Goal: Communication & Community: Ask a question

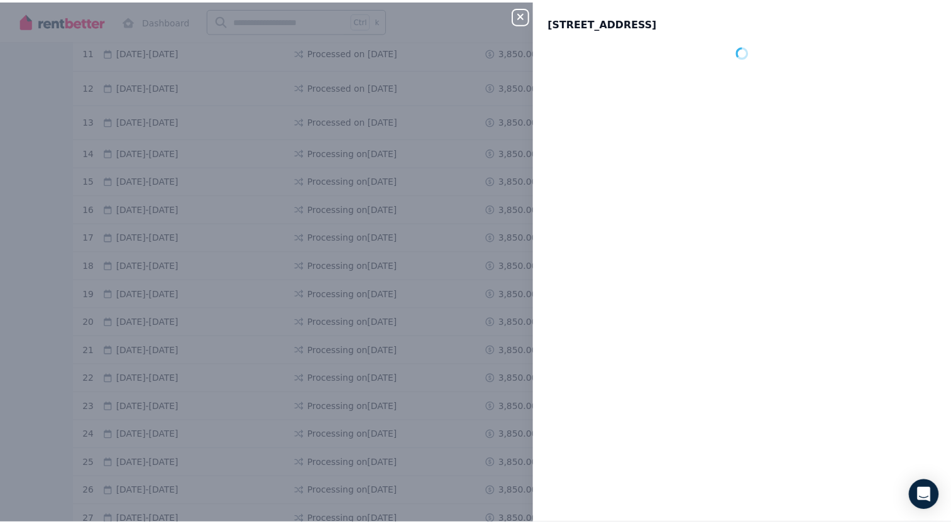
scroll to position [628, 0]
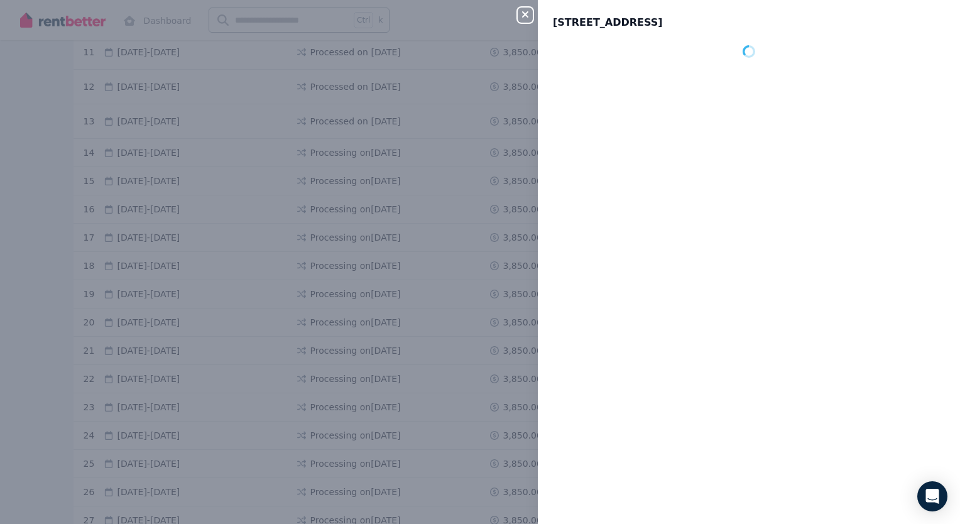
click at [523, 13] on icon "button" at bounding box center [525, 14] width 6 height 6
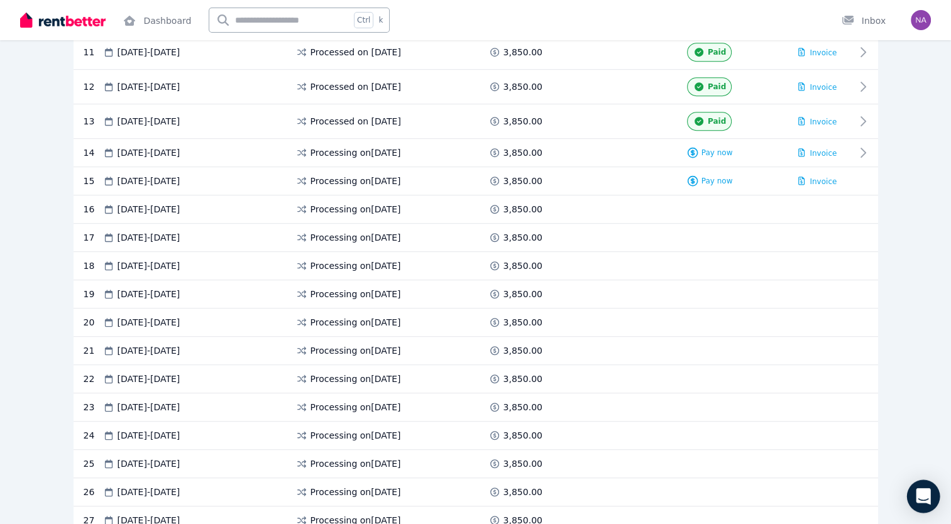
click at [924, 498] on icon "Open Intercom Messenger" at bounding box center [923, 496] width 14 height 16
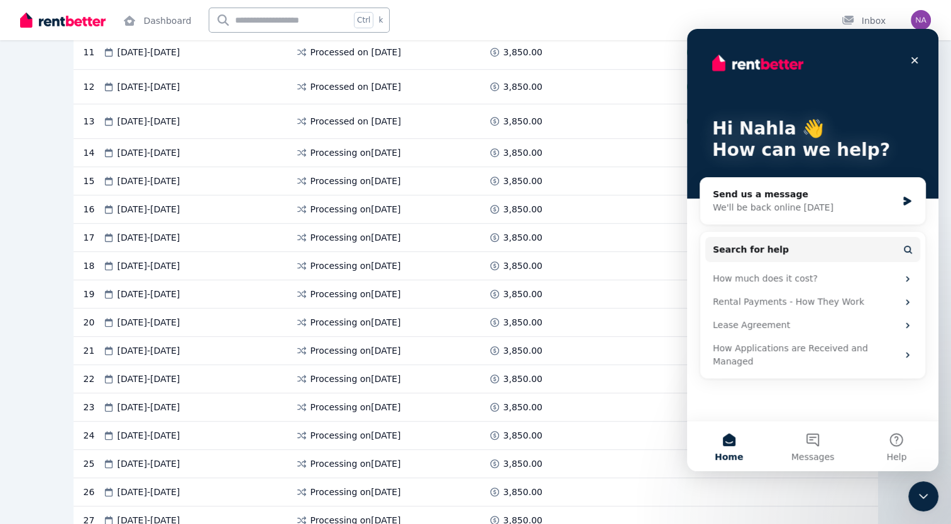
scroll to position [0, 0]
click at [905, 200] on icon "Intercom messenger" at bounding box center [907, 201] width 8 height 9
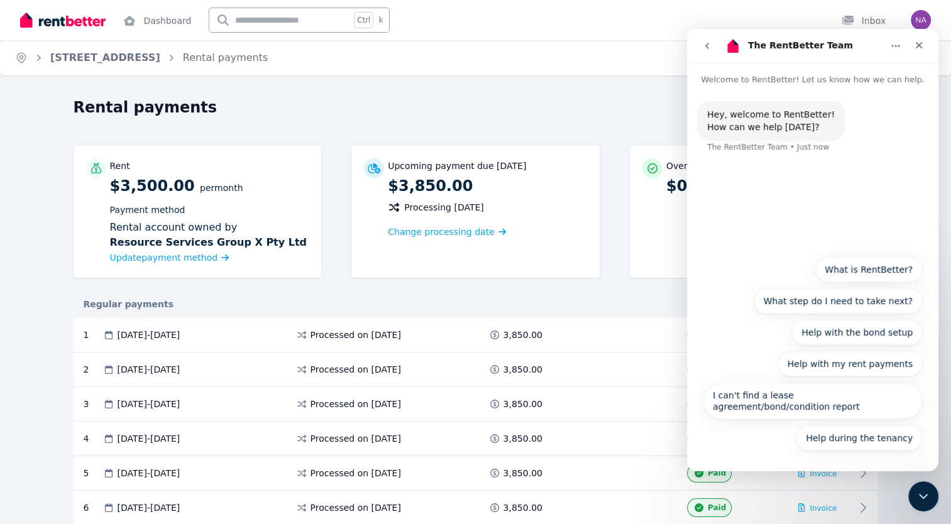
click at [709, 51] on button "go back" at bounding box center [707, 46] width 24 height 24
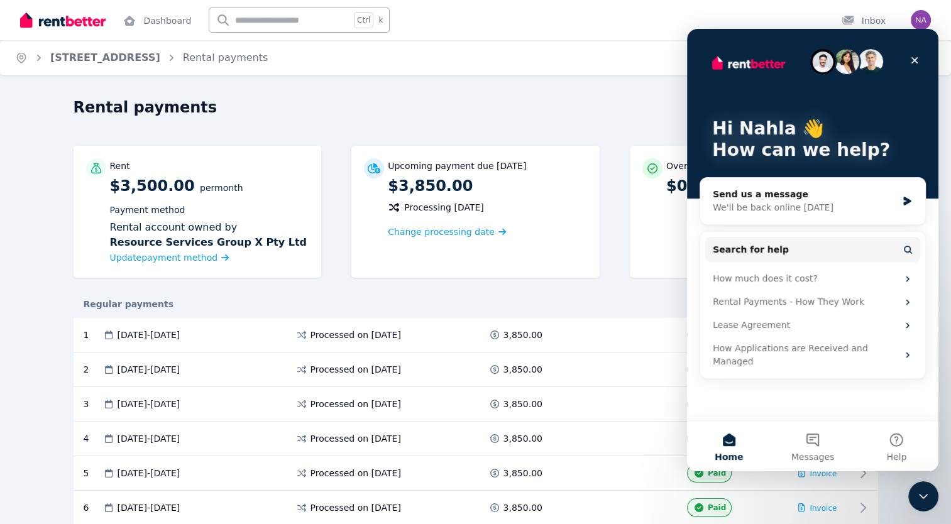
click at [635, 303] on div "Regular payments" at bounding box center [476, 304] width 804 height 13
click at [914, 63] on icon "Close" at bounding box center [914, 60] width 10 height 10
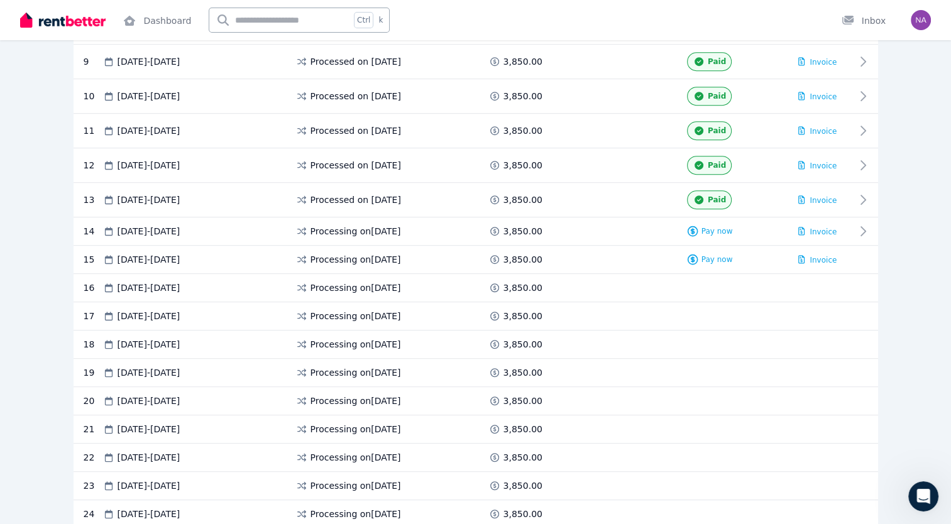
scroll to position [539, 0]
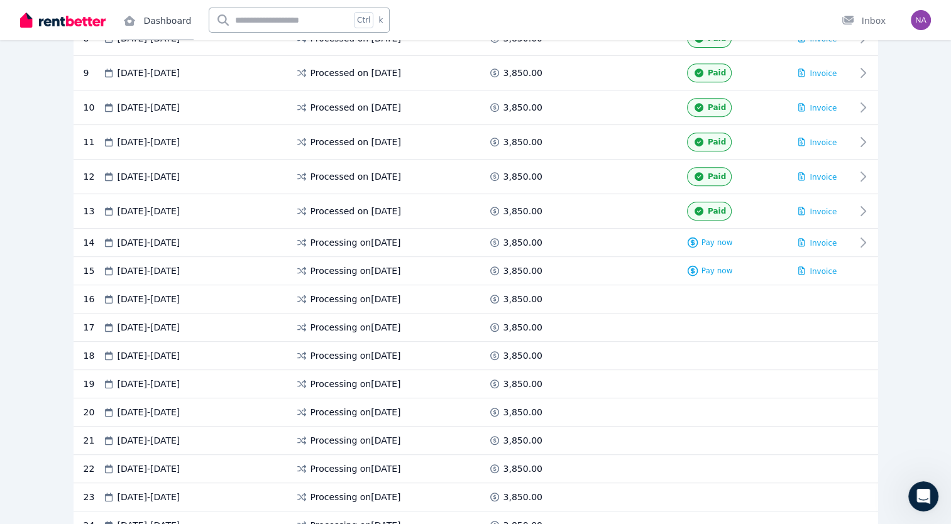
click at [176, 21] on link "Dashboard" at bounding box center [157, 20] width 73 height 40
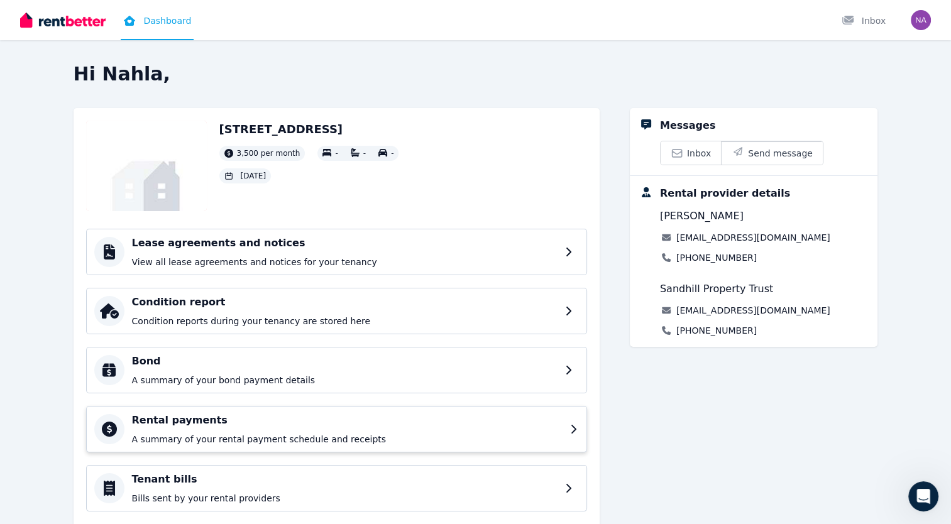
click at [320, 449] on div "Rental payments A summary of your rental payment schedule and receipts" at bounding box center [336, 429] width 501 height 46
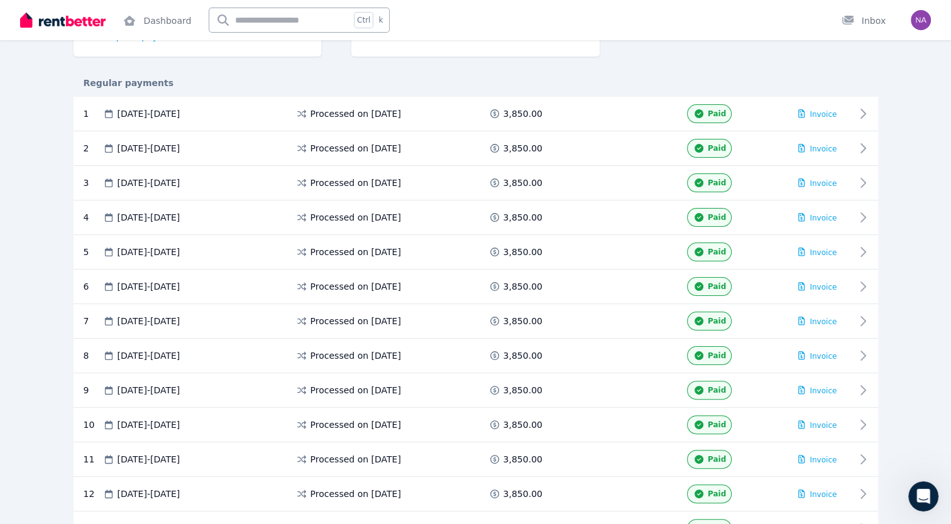
scroll to position [251, 0]
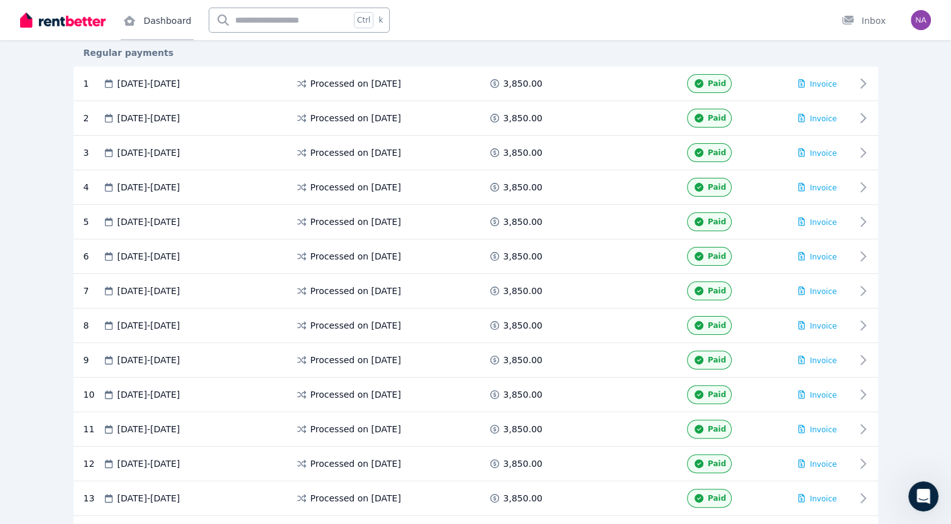
click at [167, 26] on link "Dashboard" at bounding box center [157, 20] width 73 height 40
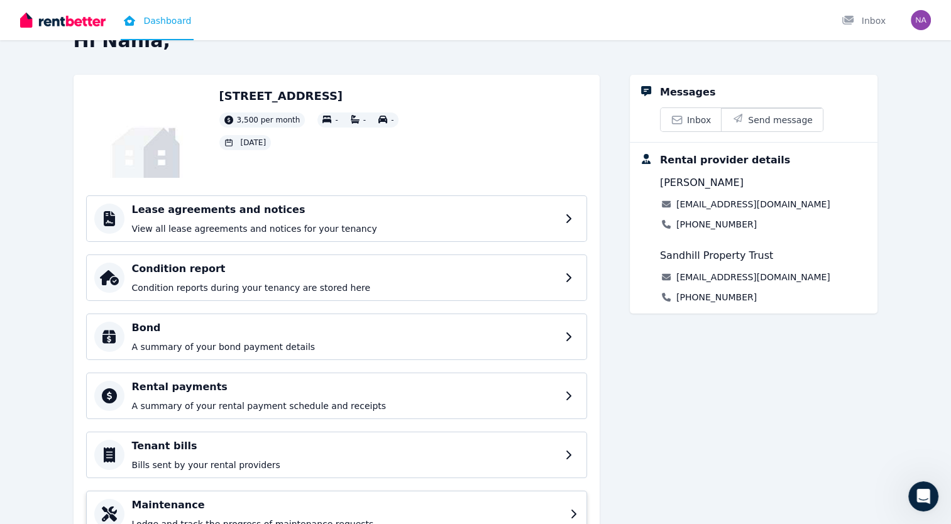
scroll to position [92, 0]
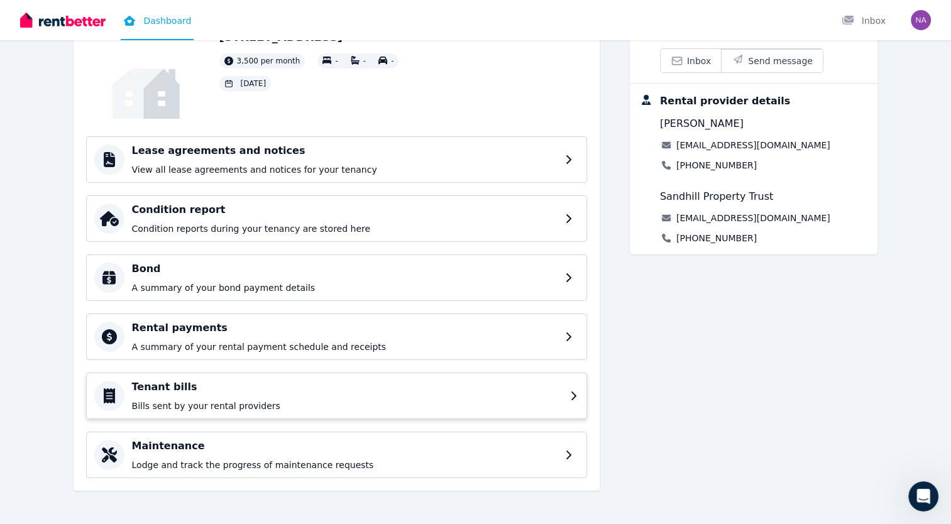
click at [569, 393] on div "Tenant bills Bills sent by your rental providers" at bounding box center [336, 396] width 501 height 46
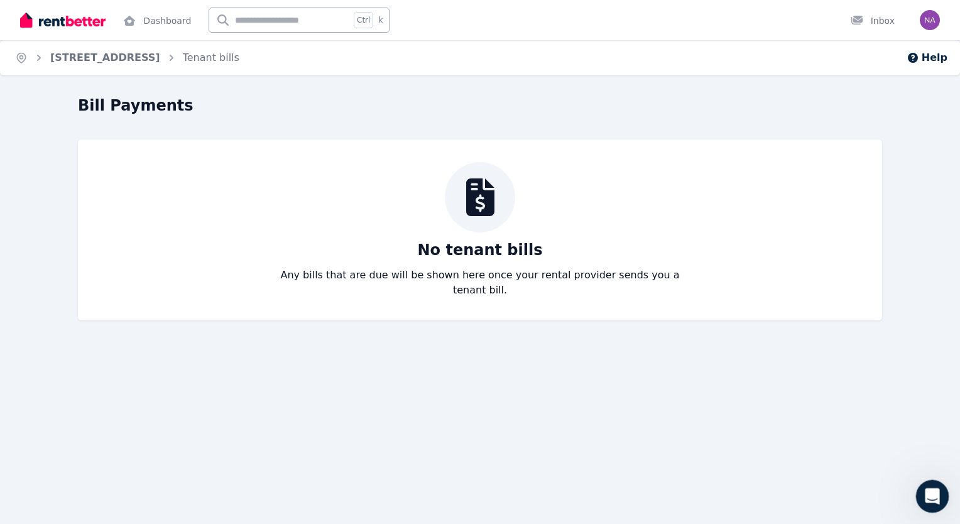
click at [931, 492] on icon "Open Intercom Messenger" at bounding box center [930, 494] width 9 height 10
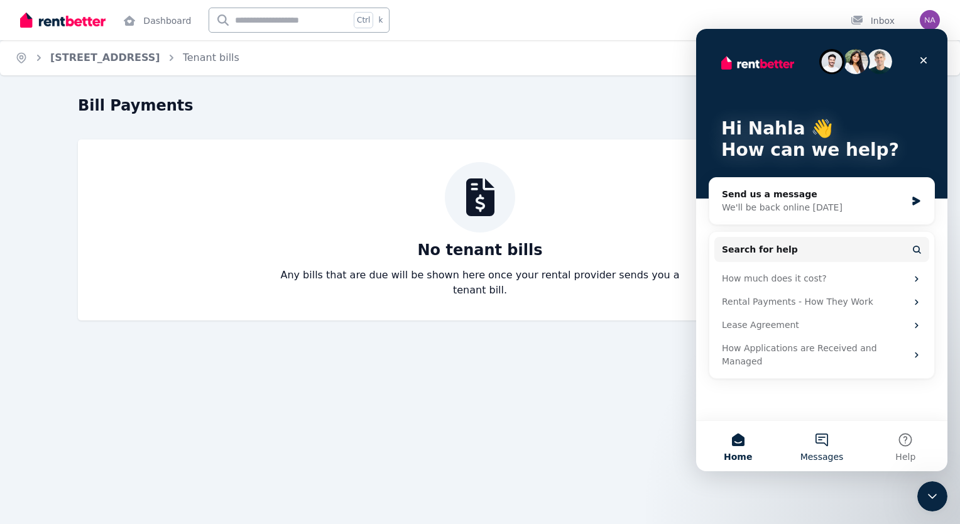
click at [824, 442] on button "Messages" at bounding box center [822, 446] width 84 height 50
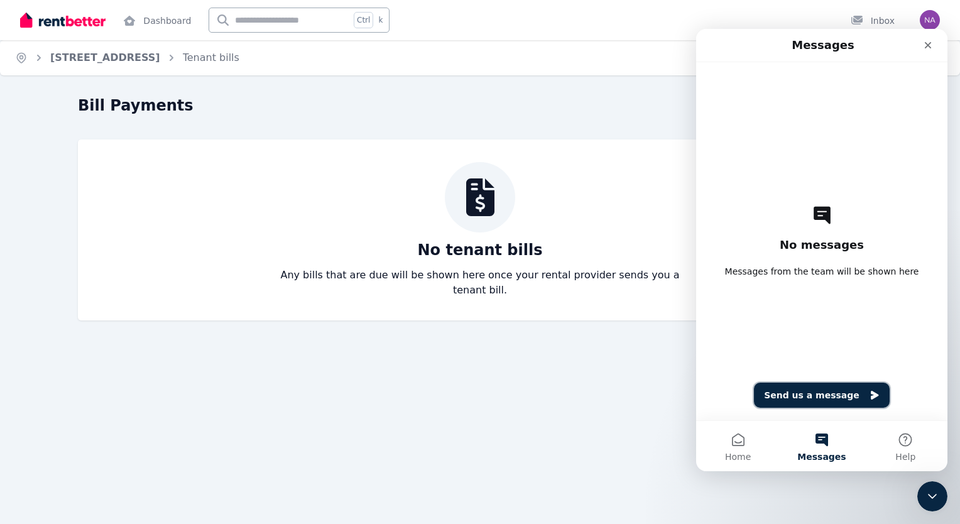
click at [799, 393] on button "Send us a message" at bounding box center [822, 395] width 136 height 25
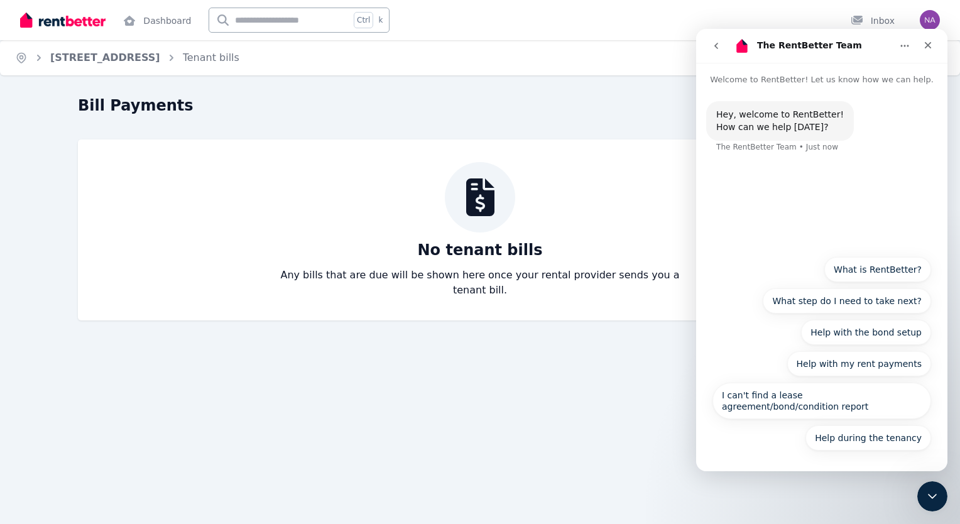
click at [905, 52] on button "Home" at bounding box center [905, 46] width 24 height 24
click at [716, 46] on icon "go back" at bounding box center [716, 46] width 10 height 10
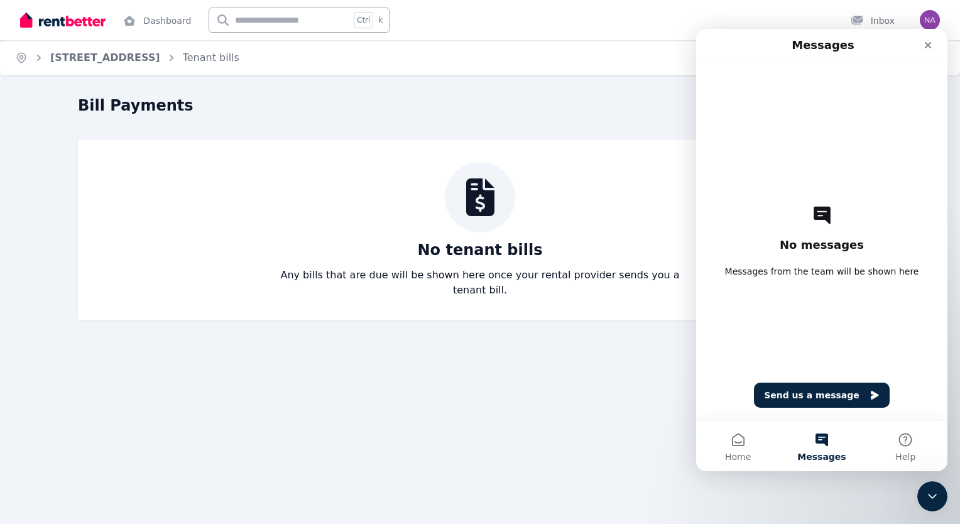
click at [820, 450] on button "Messages" at bounding box center [822, 446] width 84 height 50
click at [818, 190] on div "No messages Messages from the team will be shown here Send us a message" at bounding box center [821, 241] width 207 height 358
click at [819, 396] on button "Send us a message" at bounding box center [822, 395] width 136 height 25
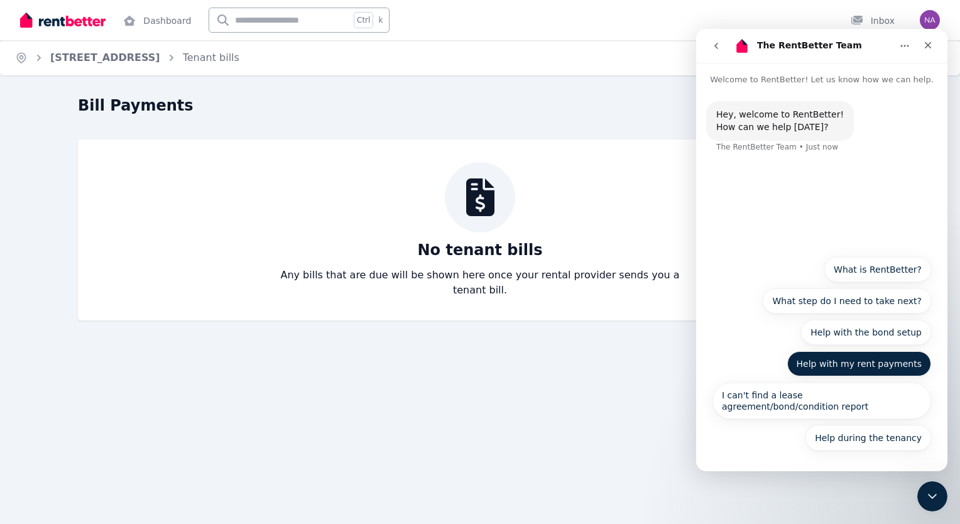
click at [898, 358] on button "Help with my rent payments" at bounding box center [859, 363] width 144 height 25
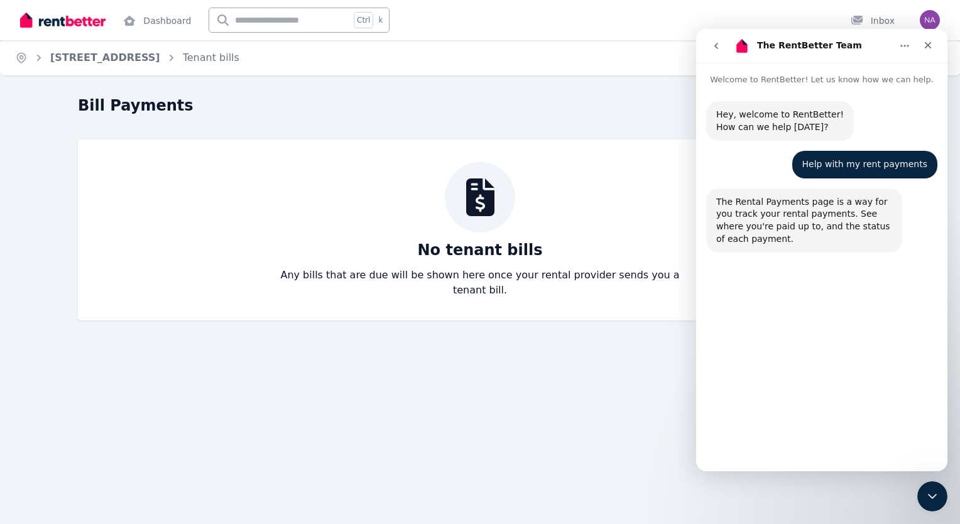
scroll to position [6, 0]
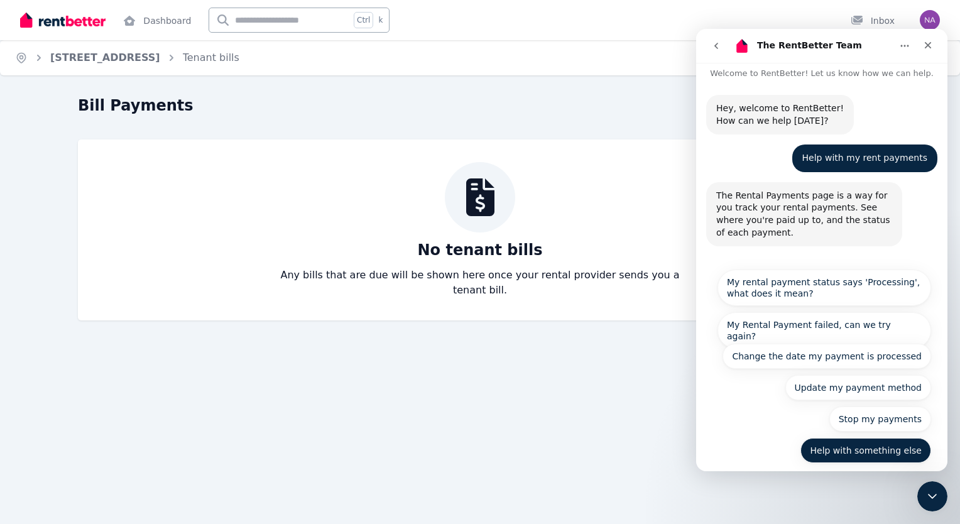
click at [880, 438] on button "Help with something else" at bounding box center [866, 450] width 131 height 25
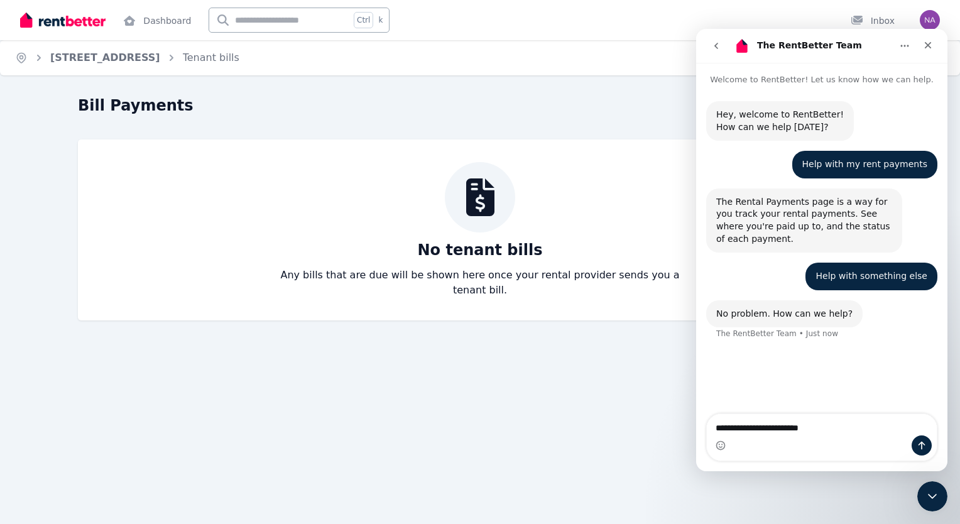
type textarea "**********"
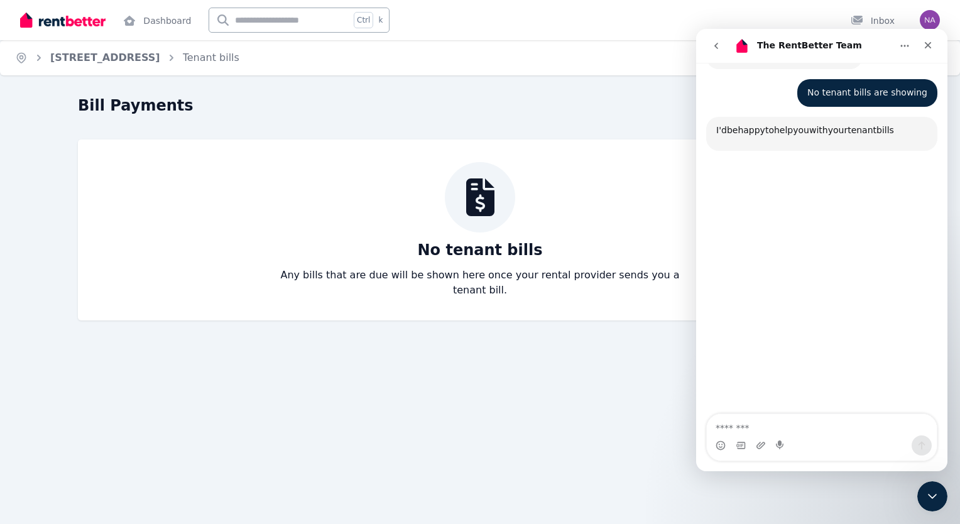
scroll to position [265, 0]
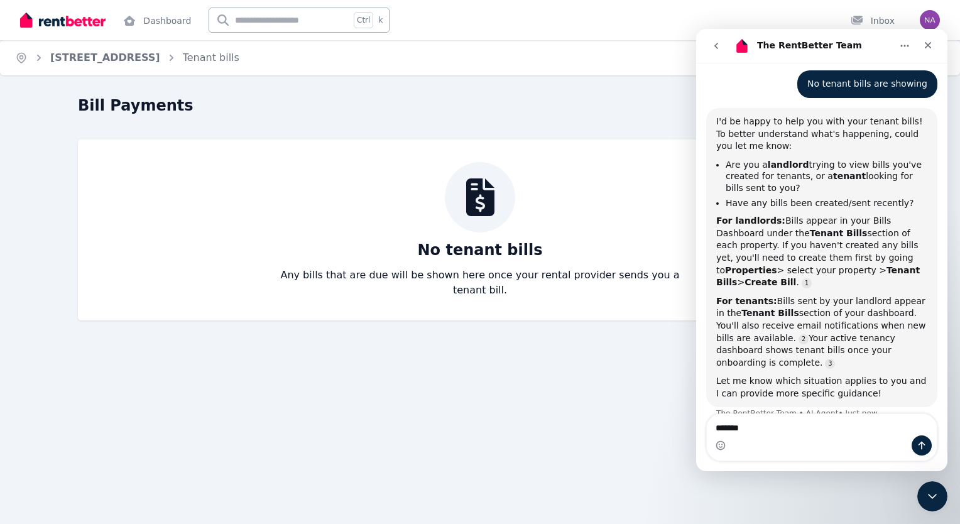
type textarea "******"
click at [916, 451] on button "Send a message…" at bounding box center [922, 445] width 20 height 20
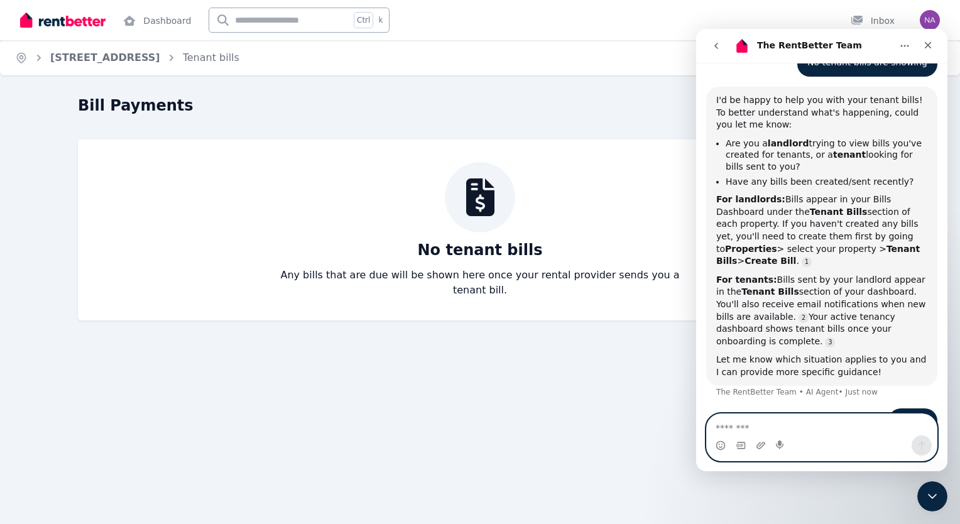
scroll to position [328, 0]
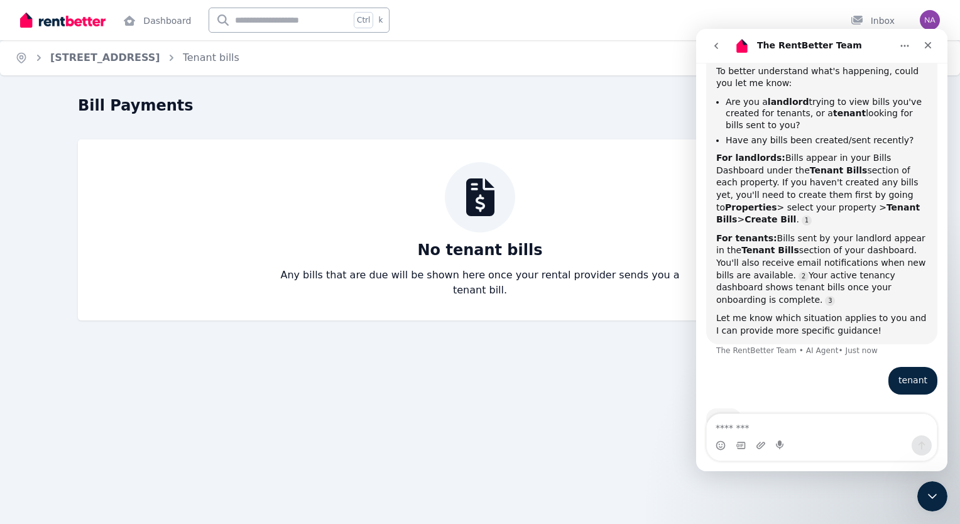
click at [535, 413] on div "Home [STREET_ADDRESS] Tenant bills Help Bill Payments No tenant bills Any bills…" at bounding box center [480, 262] width 960 height 524
click at [715, 48] on icon "go back" at bounding box center [716, 46] width 10 height 10
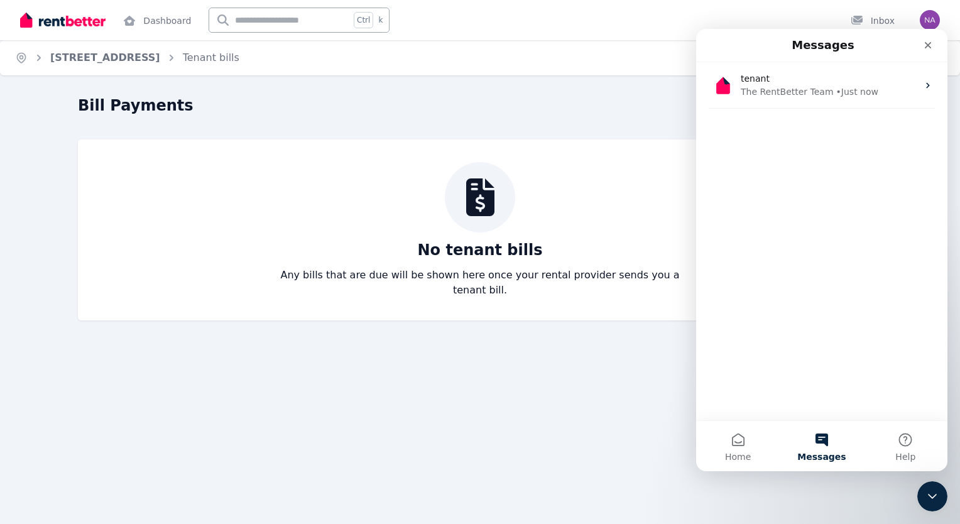
scroll to position [271, 0]
click at [817, 439] on button "1 Messages" at bounding box center [822, 446] width 84 height 50
click at [829, 436] on button "1 Messages" at bounding box center [822, 446] width 84 height 50
click at [828, 436] on button "1 Messages" at bounding box center [822, 446] width 84 height 50
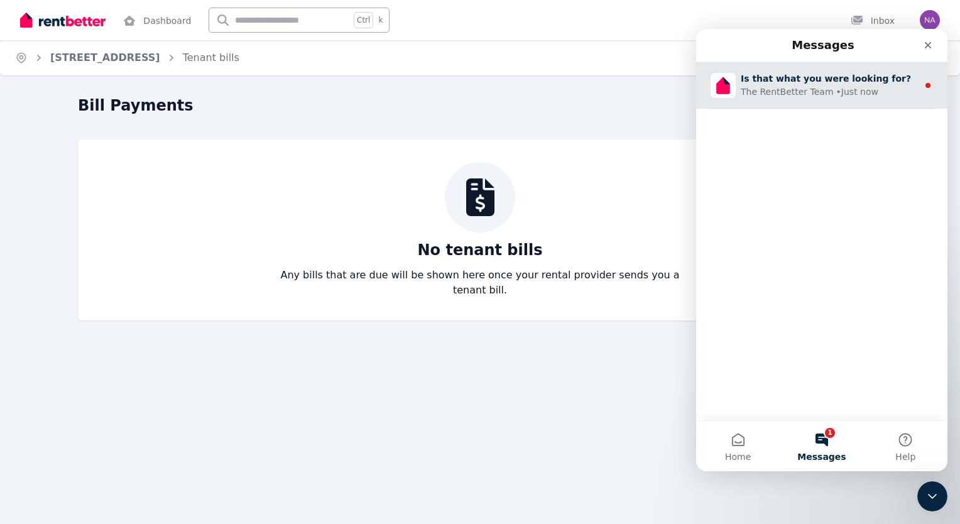
click at [798, 93] on div "The RentBetter Team" at bounding box center [787, 91] width 93 height 13
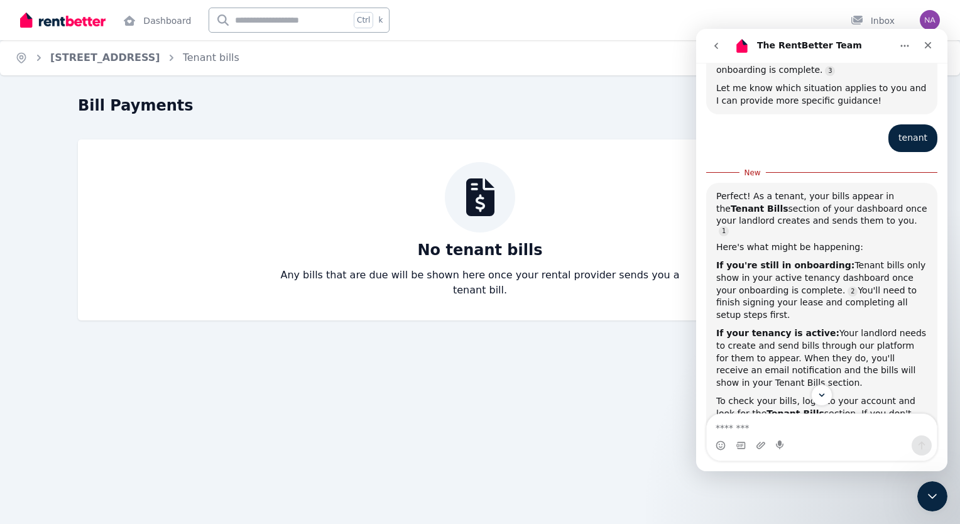
scroll to position [621, 0]
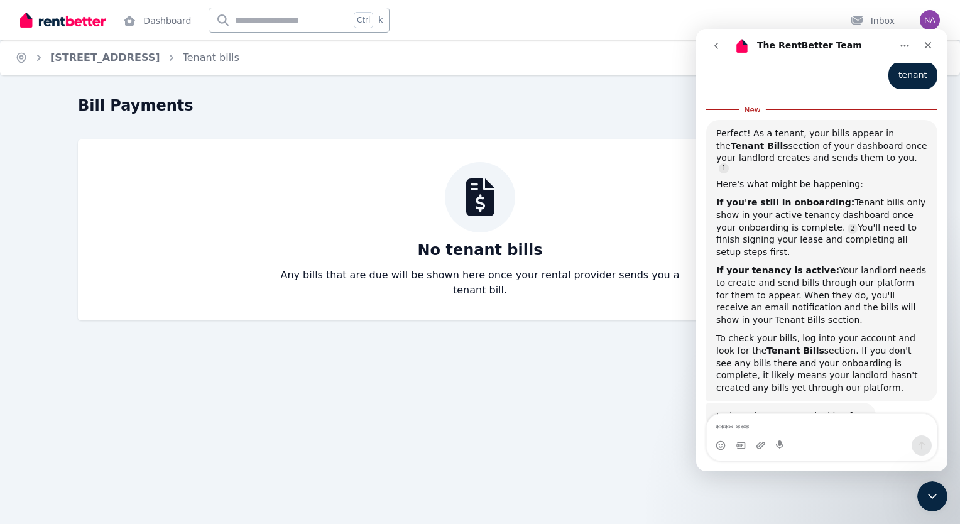
click at [729, 428] on textarea "Message…" at bounding box center [822, 424] width 230 height 21
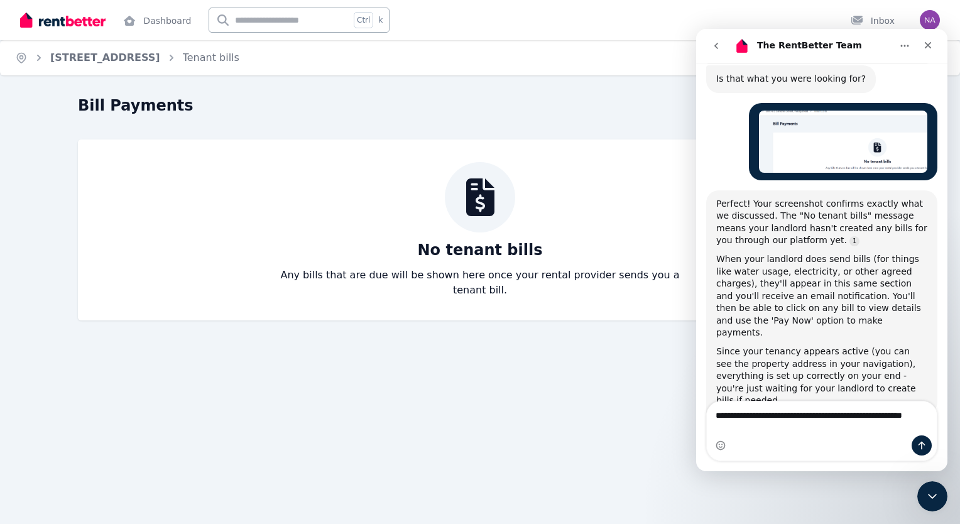
scroll to position [938, 0]
type textarea "**********"
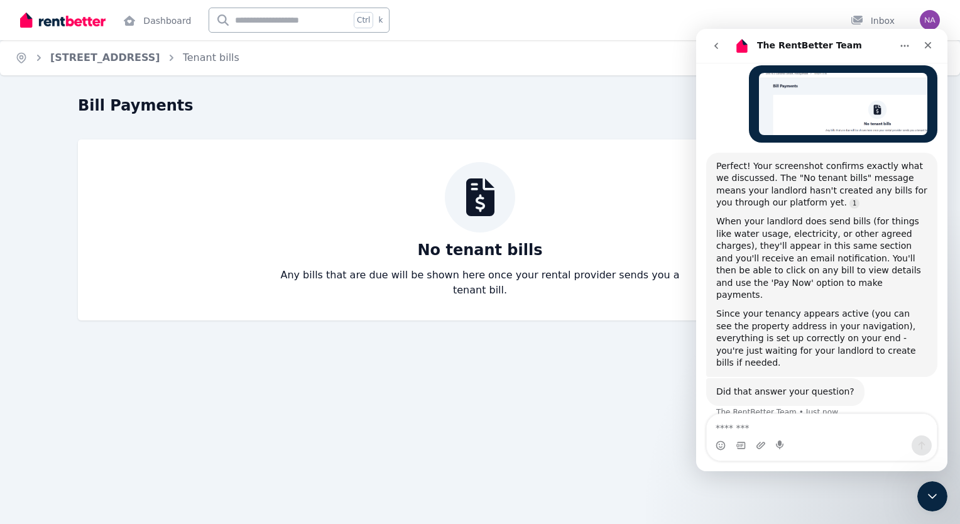
scroll to position [1016, 0]
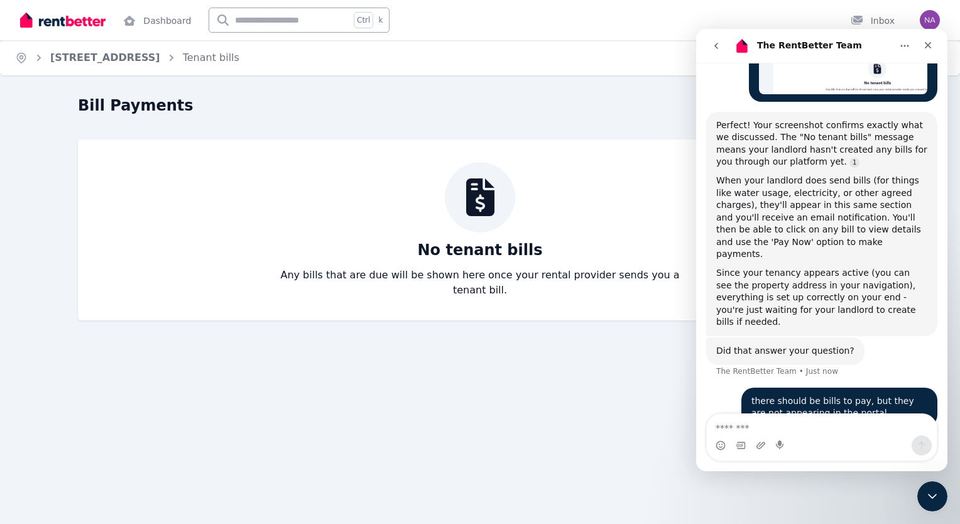
click at [804, 427] on textarea "Message…" at bounding box center [822, 424] width 230 height 21
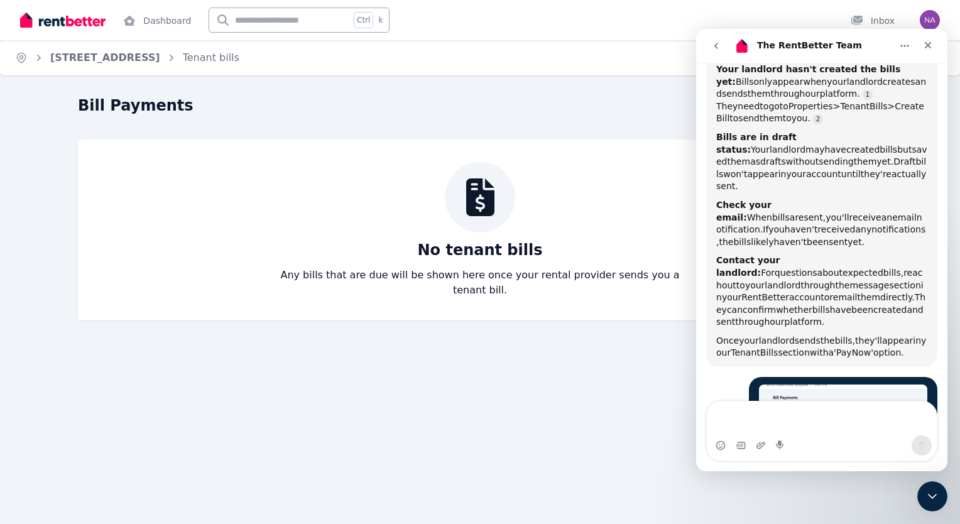
scroll to position [1418, 0]
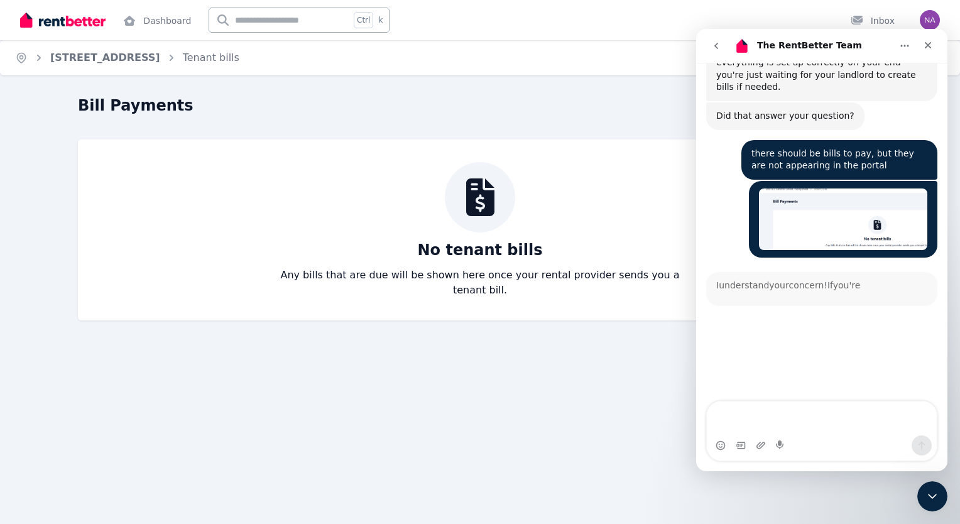
click at [730, 418] on textarea "Message…" at bounding box center [822, 419] width 230 height 34
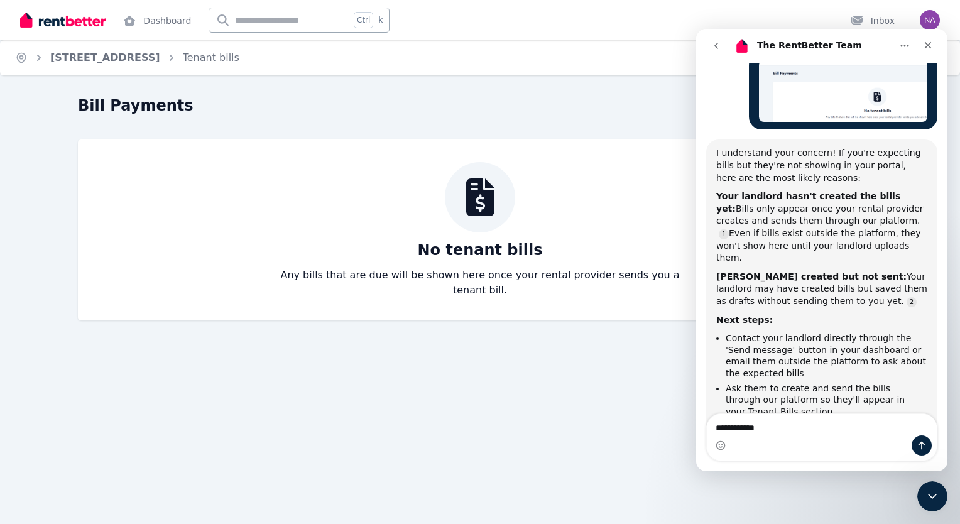
scroll to position [1381, 0]
type textarea "**********"
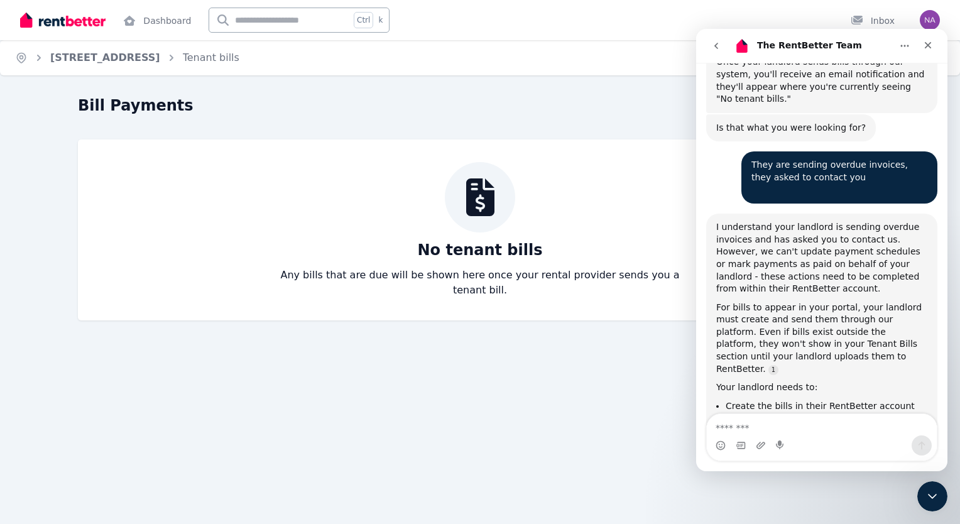
scroll to position [1787, 0]
